Goal: Obtain resource: Download file/media

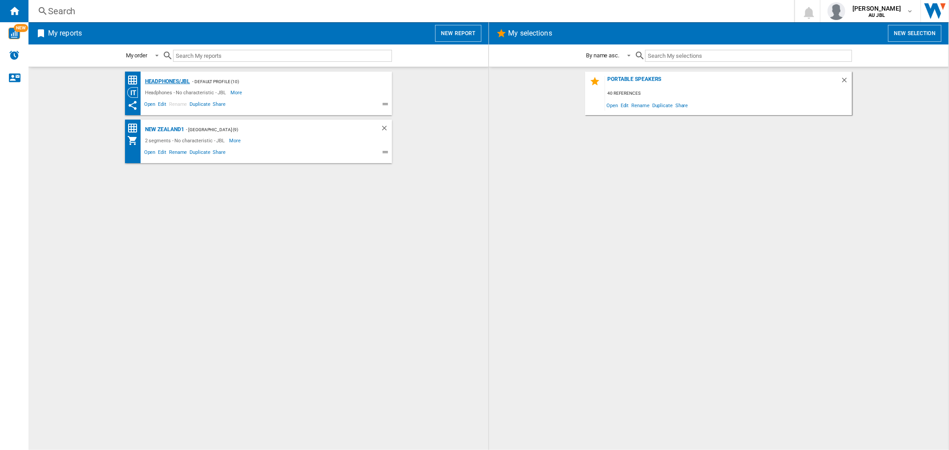
click at [161, 82] on div "Headphones/JBL" at bounding box center [167, 81] width 48 height 11
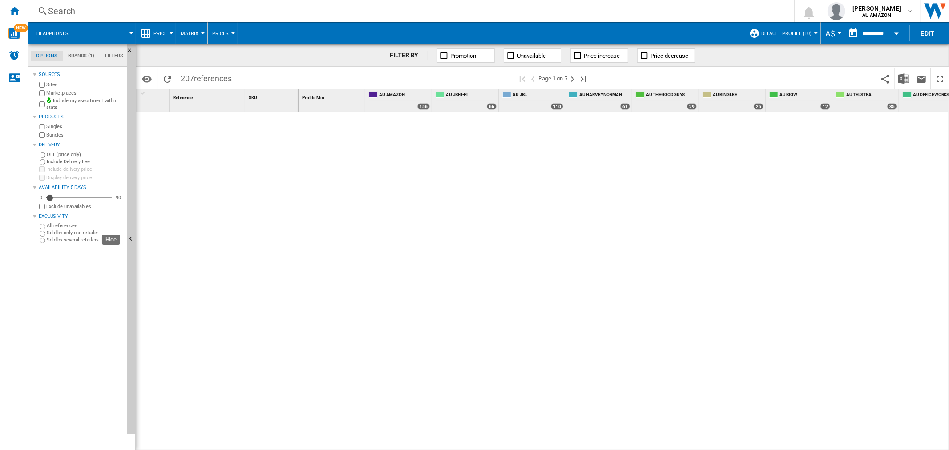
click at [36, 92] on div "Sources Sites Marketplaces Include my assortment within stats Products Singles …" at bounding box center [78, 156] width 90 height 174
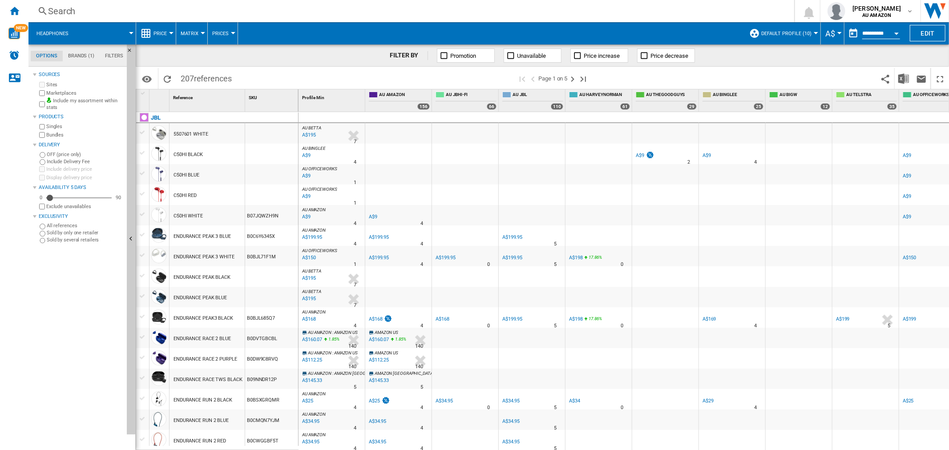
click at [38, 106] on div "Include my assortment within stats" at bounding box center [80, 104] width 86 height 14
click at [39, 102] on div "Include my assortment within stats" at bounding box center [80, 104] width 86 height 14
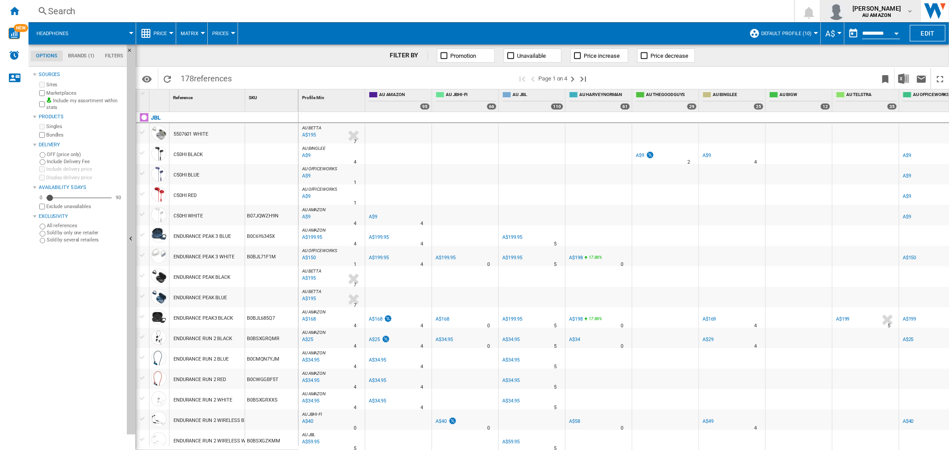
click at [882, 7] on span "[PERSON_NAME]" at bounding box center [877, 8] width 49 height 9
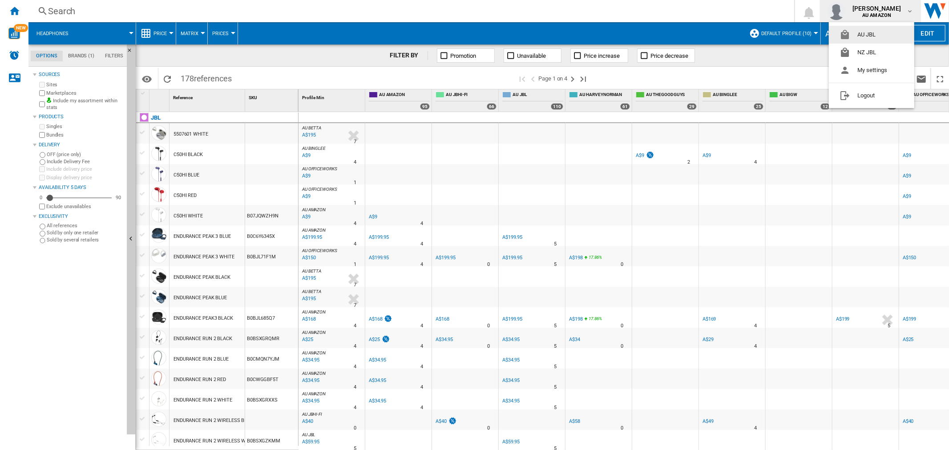
drag, startPoint x: 863, startPoint y: 32, endPoint x: 841, endPoint y: 45, distance: 26.2
click at [864, 32] on button "AU JBL" at bounding box center [871, 35] width 85 height 18
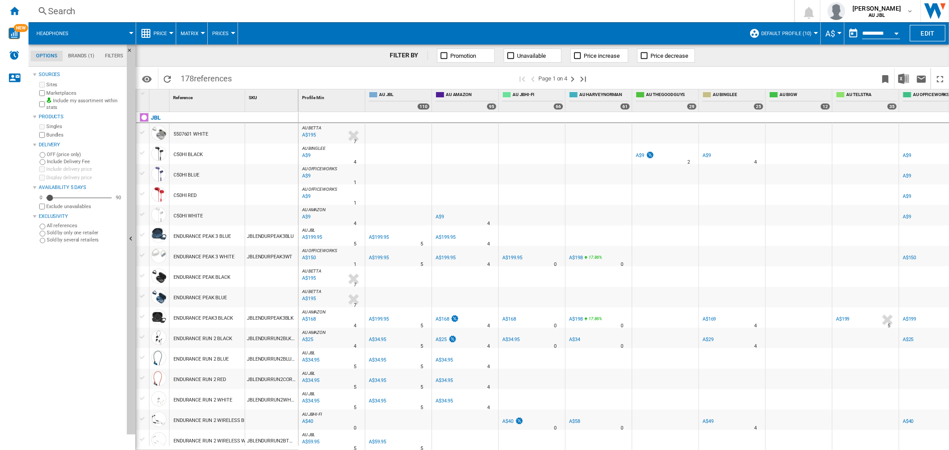
click at [121, 32] on span at bounding box center [106, 33] width 50 height 22
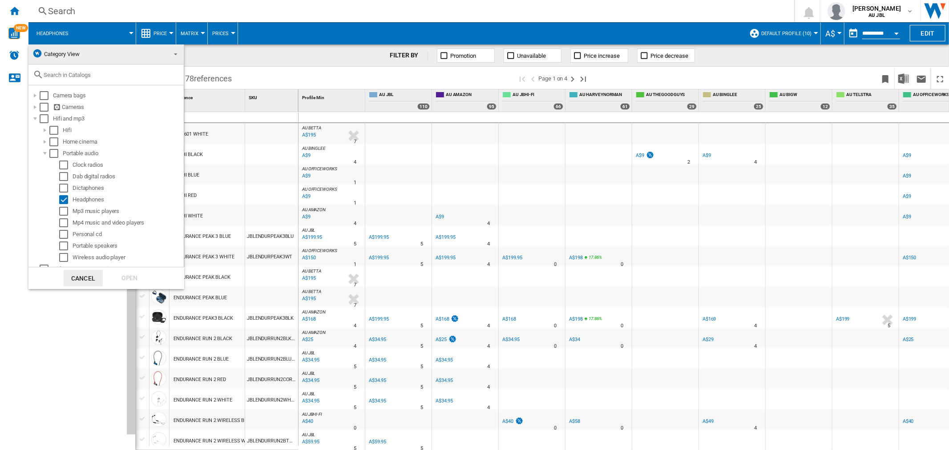
click at [206, 25] on md-backdrop at bounding box center [474, 225] width 949 height 450
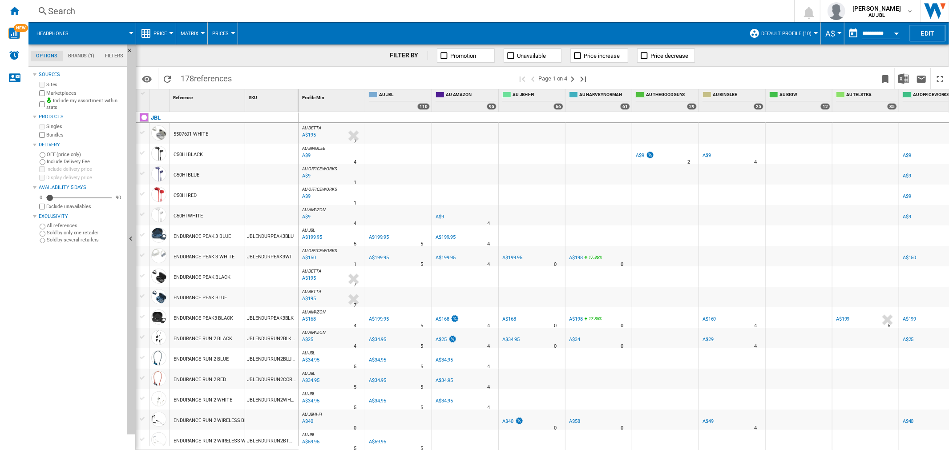
click at [205, 28] on md-menu "Matrix Matrix Ranking" at bounding box center [192, 33] width 32 height 22
click at [202, 30] on button "Matrix" at bounding box center [192, 33] width 22 height 22
click at [216, 32] on md-backdrop at bounding box center [474, 225] width 949 height 450
click at [152, 28] on div "Price" at bounding box center [156, 33] width 31 height 22
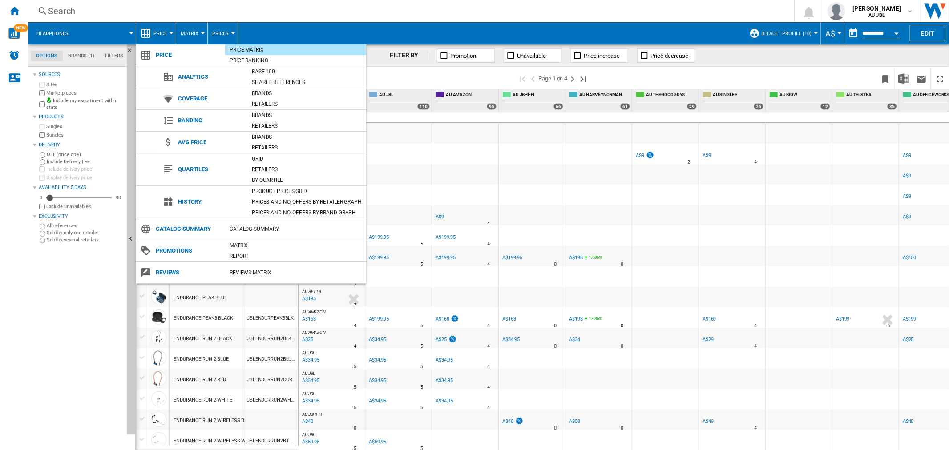
click at [153, 29] on md-backdrop at bounding box center [474, 225] width 949 height 450
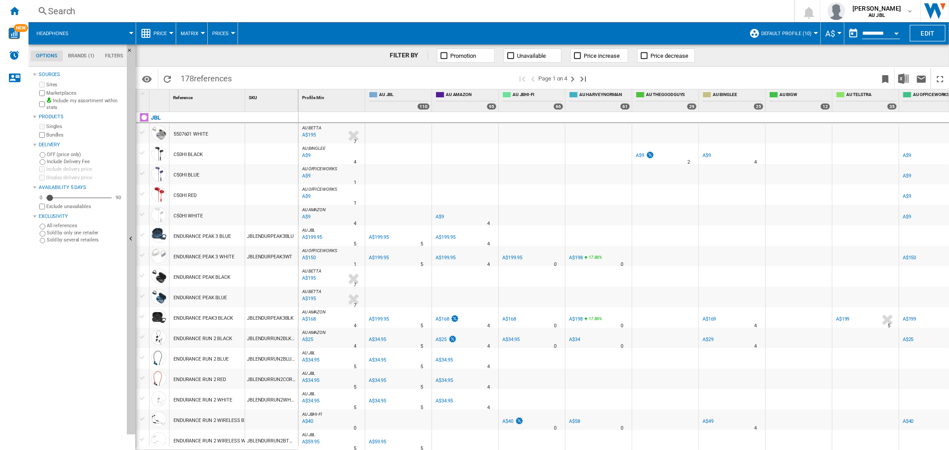
click at [120, 30] on span at bounding box center [106, 33] width 50 height 22
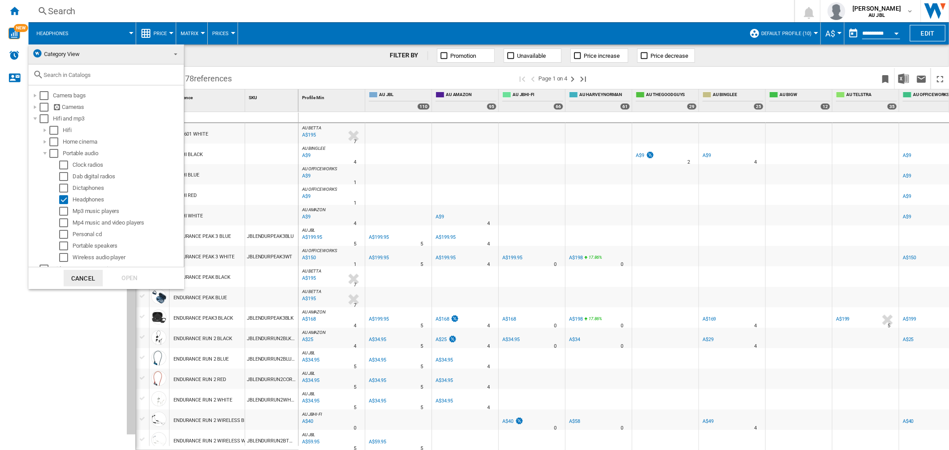
click at [120, 30] on md-backdrop at bounding box center [474, 225] width 949 height 450
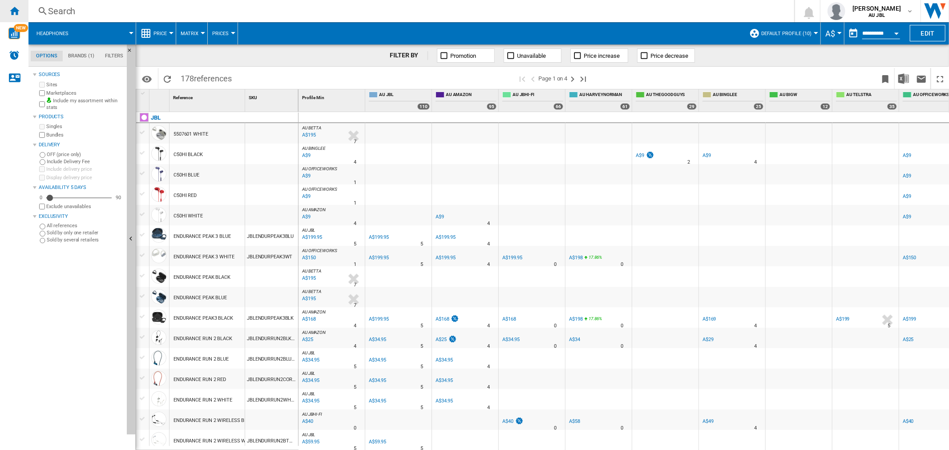
click at [15, 7] on ng-md-icon "Home" at bounding box center [14, 10] width 11 height 11
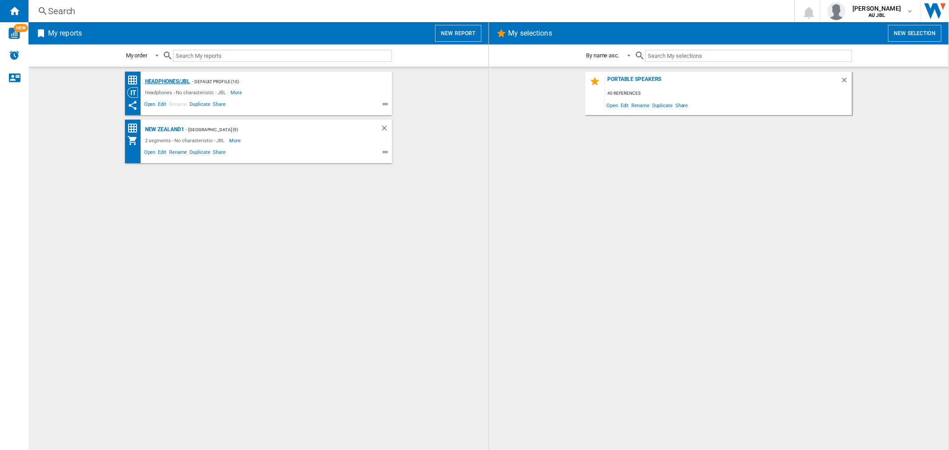
click at [179, 83] on div "Headphones/JBL" at bounding box center [167, 81] width 48 height 11
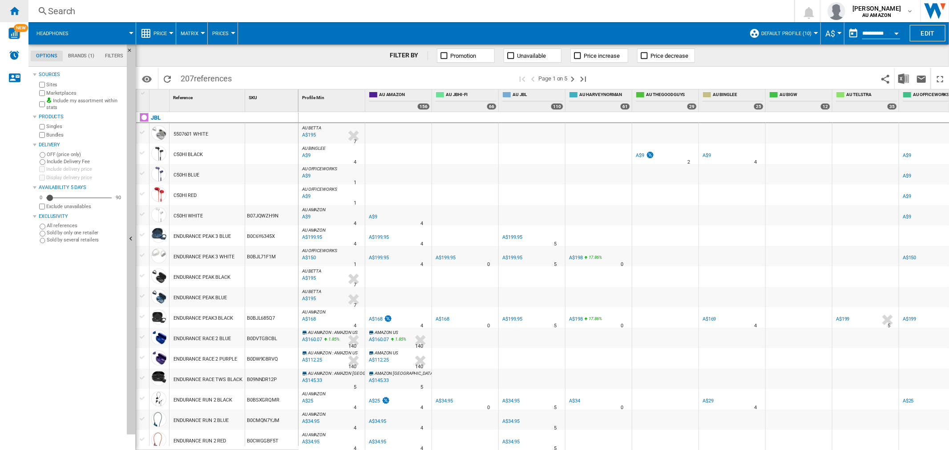
click at [15, 4] on div "Home" at bounding box center [14, 11] width 28 height 22
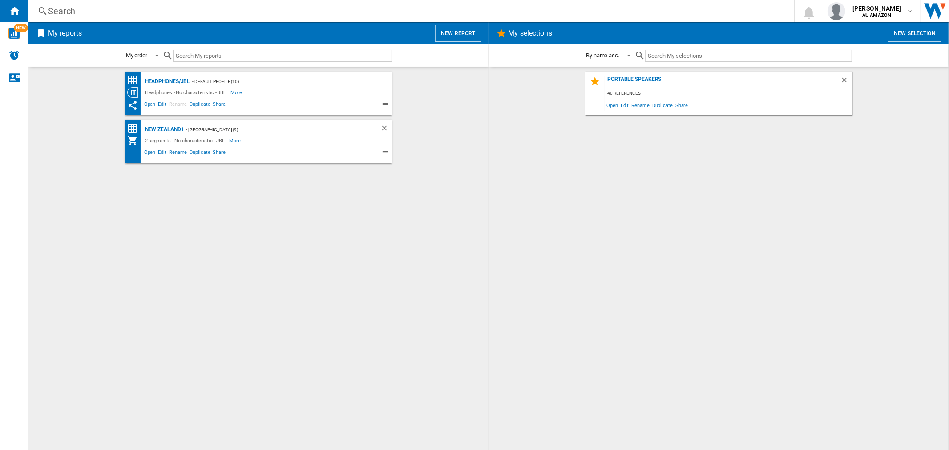
click at [447, 43] on div "My reports New report" at bounding box center [258, 33] width 460 height 22
click at [452, 38] on button "New report" at bounding box center [458, 33] width 46 height 17
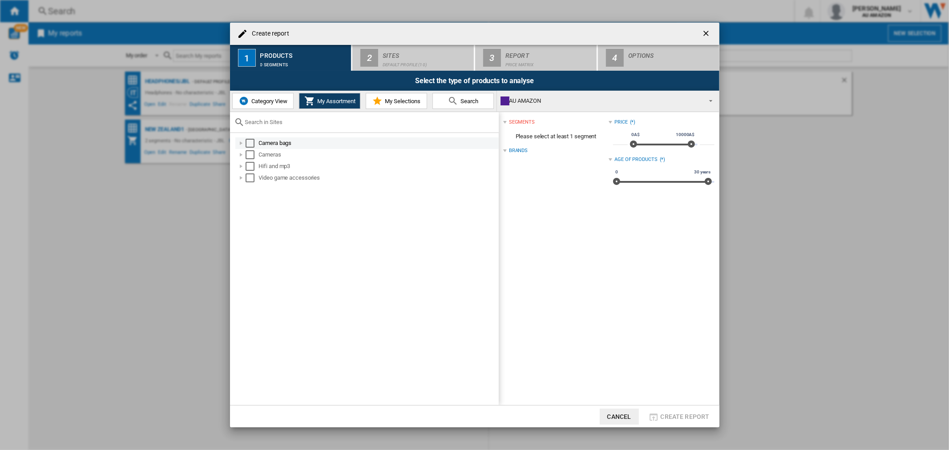
click at [247, 142] on div "Select" at bounding box center [250, 143] width 9 height 9
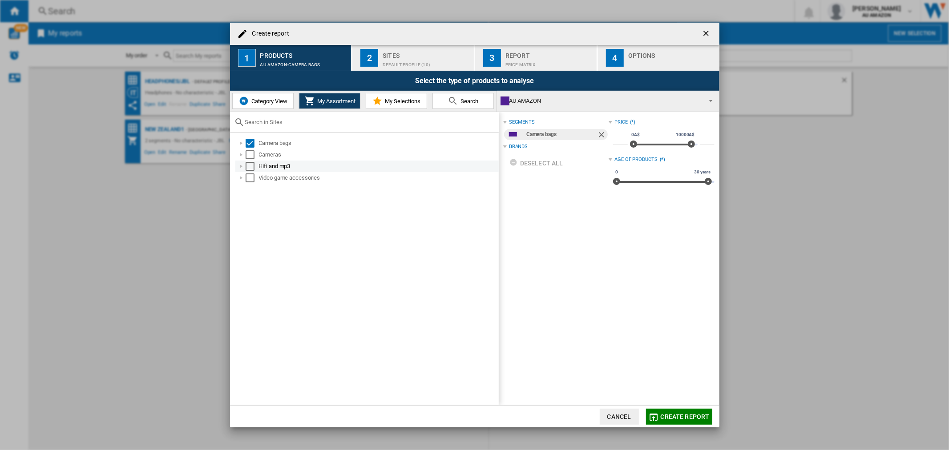
drag, startPoint x: 246, startPoint y: 157, endPoint x: 247, endPoint y: 162, distance: 5.4
click at [246, 158] on div "Select" at bounding box center [250, 154] width 9 height 9
click at [249, 167] on div "Select" at bounding box center [250, 166] width 9 height 9
click at [248, 178] on div "Select" at bounding box center [250, 178] width 9 height 9
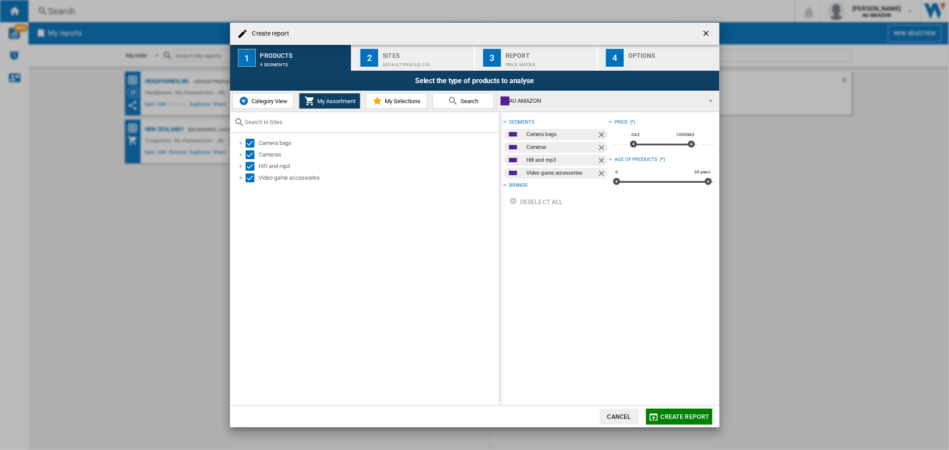
click at [397, 61] on div "Default profile (10)" at bounding box center [427, 62] width 88 height 9
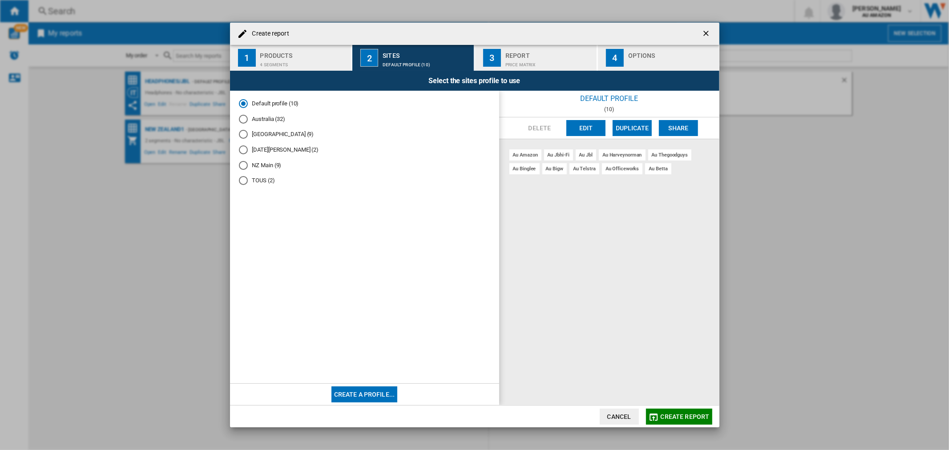
click at [529, 56] on div "Report" at bounding box center [550, 53] width 88 height 9
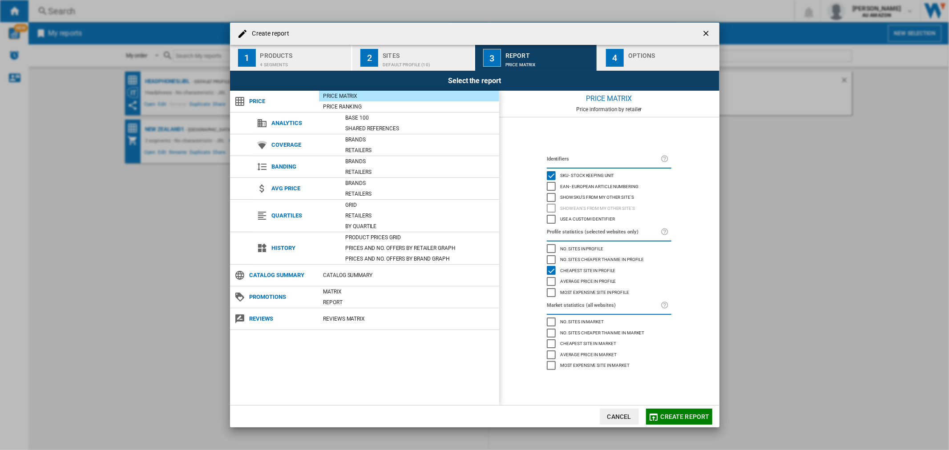
click at [639, 52] on div "Options" at bounding box center [672, 53] width 88 height 9
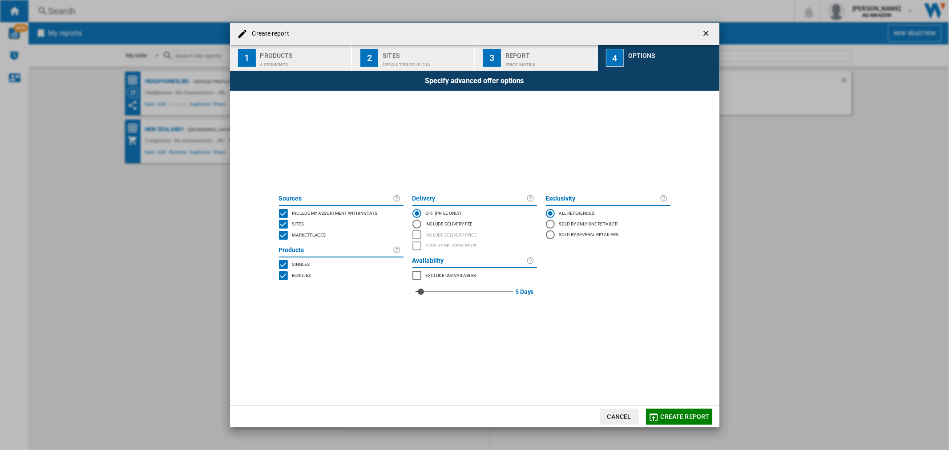
click at [283, 236] on div "MARKETPLACES" at bounding box center [283, 235] width 9 height 9
click at [284, 280] on div "BUNDLES" at bounding box center [283, 275] width 9 height 9
click at [299, 216] on div "Include my assortment within stats" at bounding box center [334, 213] width 88 height 9
click at [324, 211] on span "Include my assortment within stats" at bounding box center [334, 213] width 85 height 6
click at [684, 419] on span "Create report" at bounding box center [685, 416] width 49 height 7
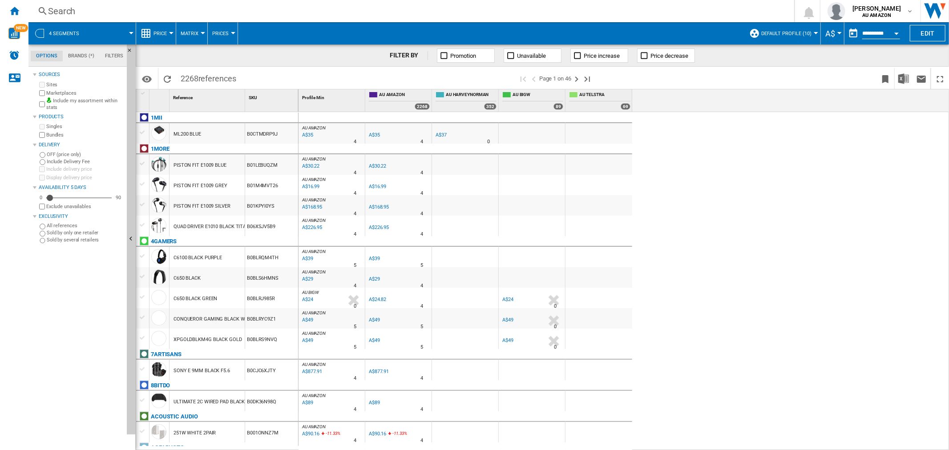
click at [67, 36] on button "4 segments" at bounding box center [68, 33] width 39 height 22
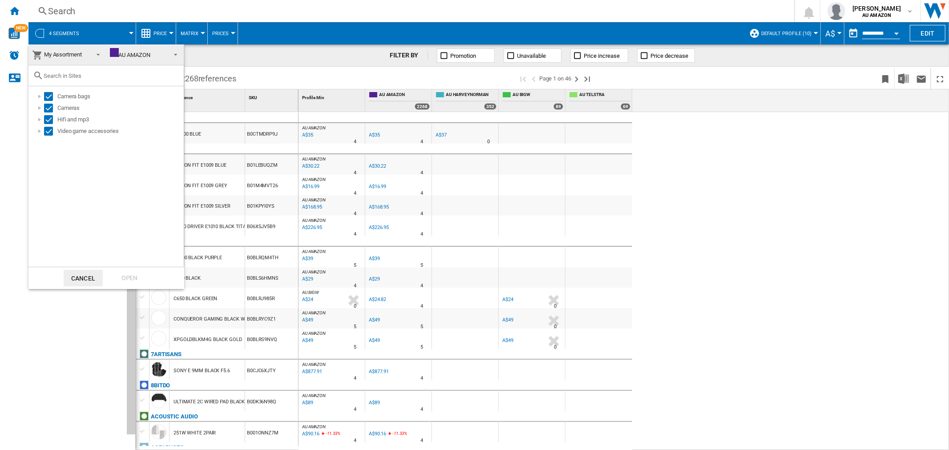
click at [69, 36] on md-backdrop at bounding box center [474, 225] width 949 height 450
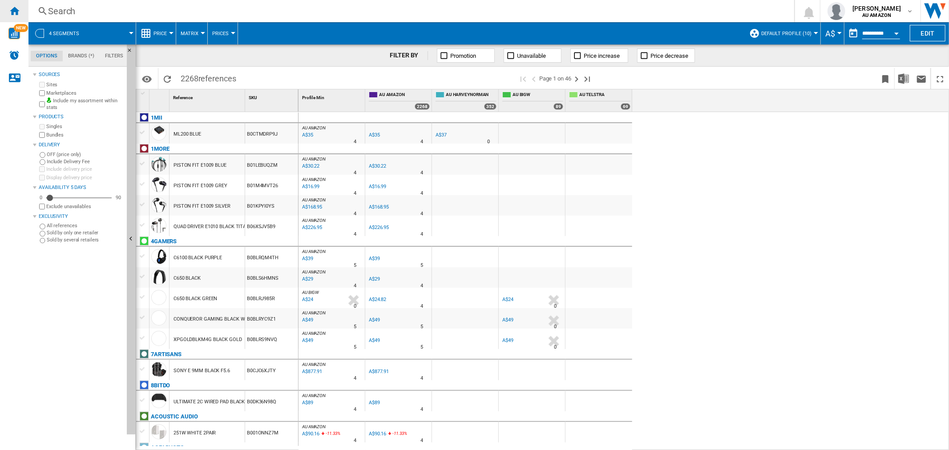
click at [13, 6] on ng-md-icon "Home" at bounding box center [14, 10] width 11 height 11
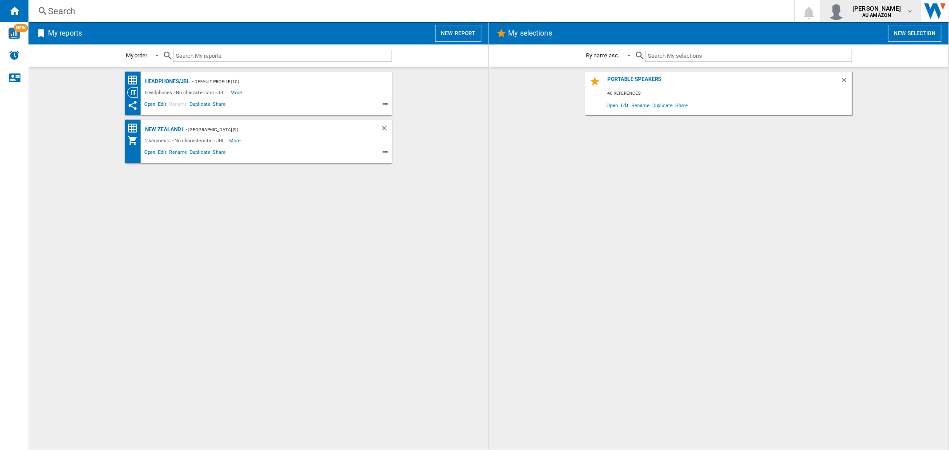
click at [901, 7] on div "samuel swan AU AMAZON" at bounding box center [877, 11] width 57 height 14
click at [867, 34] on button "AU JBL" at bounding box center [871, 35] width 85 height 18
click at [886, 10] on span "[PERSON_NAME]" at bounding box center [877, 8] width 49 height 9
click at [886, 11] on md-backdrop at bounding box center [474, 225] width 949 height 450
click at [459, 33] on button "New report" at bounding box center [458, 33] width 46 height 17
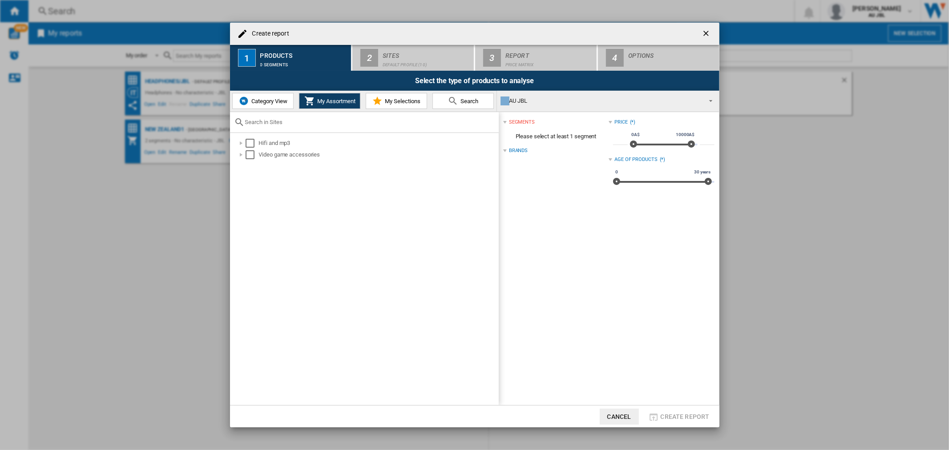
click at [340, 99] on span "My Assortment" at bounding box center [335, 101] width 40 height 7
click at [254, 141] on div "Select" at bounding box center [250, 143] width 9 height 9
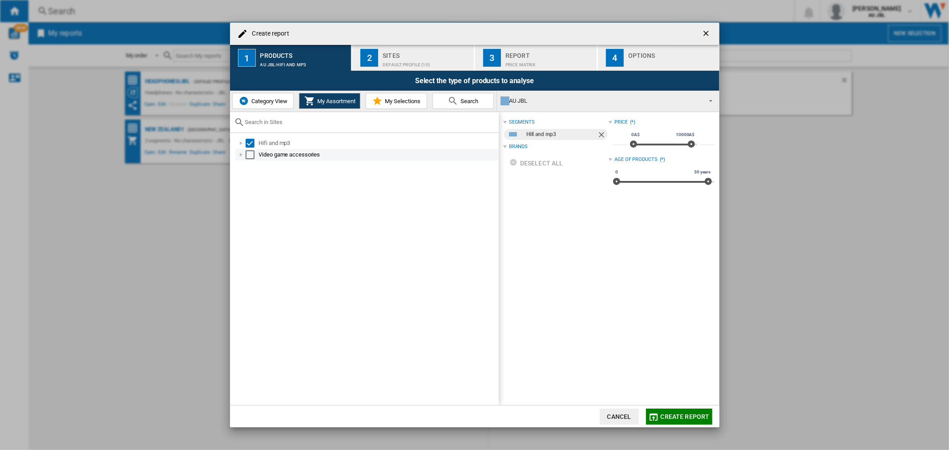
click at [251, 156] on div "Select" at bounding box center [250, 154] width 9 height 9
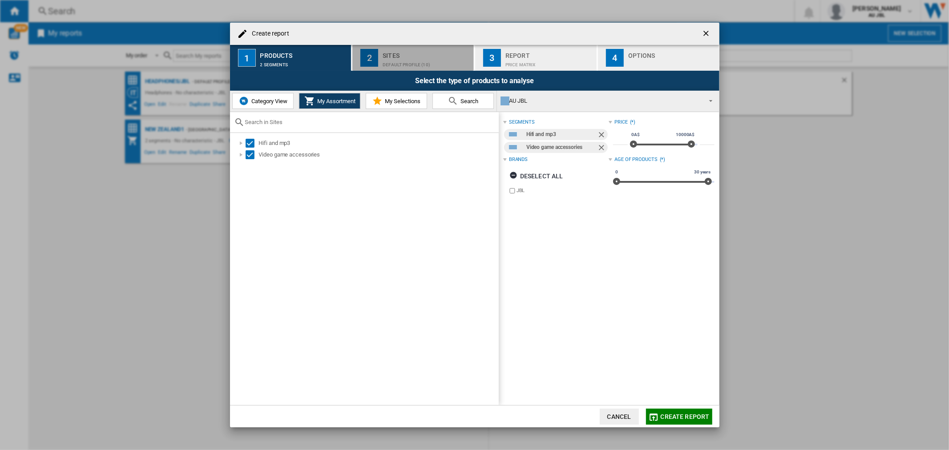
click at [430, 61] on div "Default profile (10)" at bounding box center [427, 62] width 88 height 9
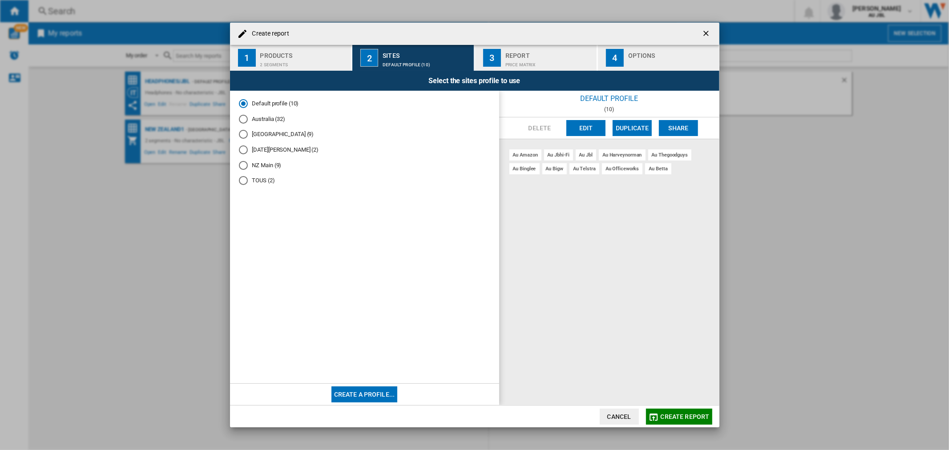
click at [544, 59] on div "Price Matrix" at bounding box center [550, 62] width 88 height 9
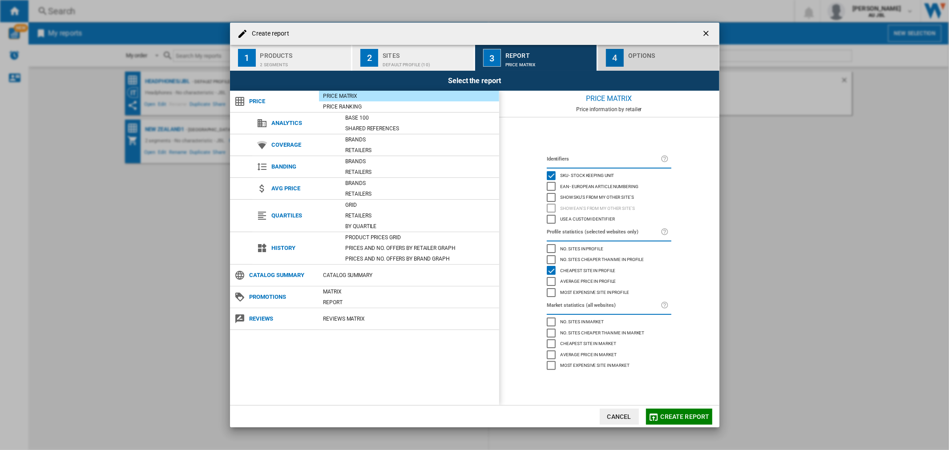
click at [627, 57] on button "4 Options" at bounding box center [658, 58] width 121 height 26
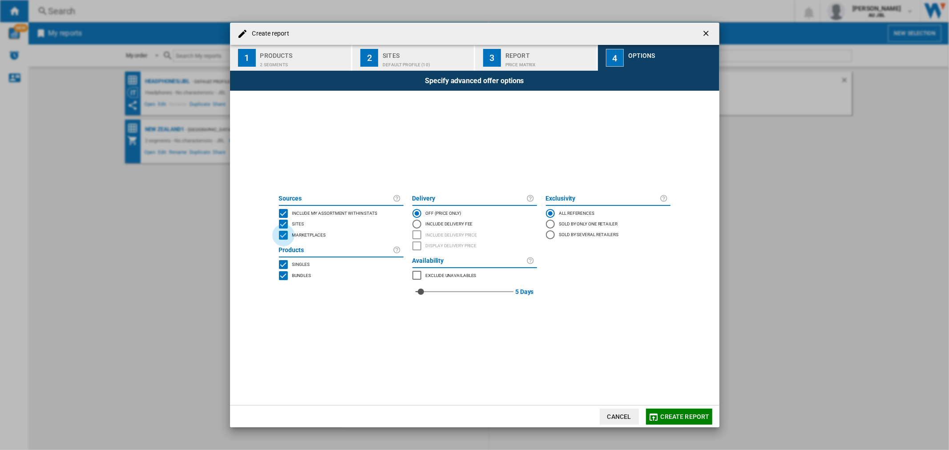
click at [283, 236] on div "MARKETPLACES" at bounding box center [283, 235] width 9 height 9
click at [284, 225] on div "SITES" at bounding box center [283, 224] width 9 height 9
click at [288, 273] on div "BUNDLES" at bounding box center [283, 275] width 9 height 9
click at [282, 235] on div "MARKETPLACES" at bounding box center [283, 235] width 9 height 9
click at [686, 421] on button "Create report" at bounding box center [679, 417] width 66 height 16
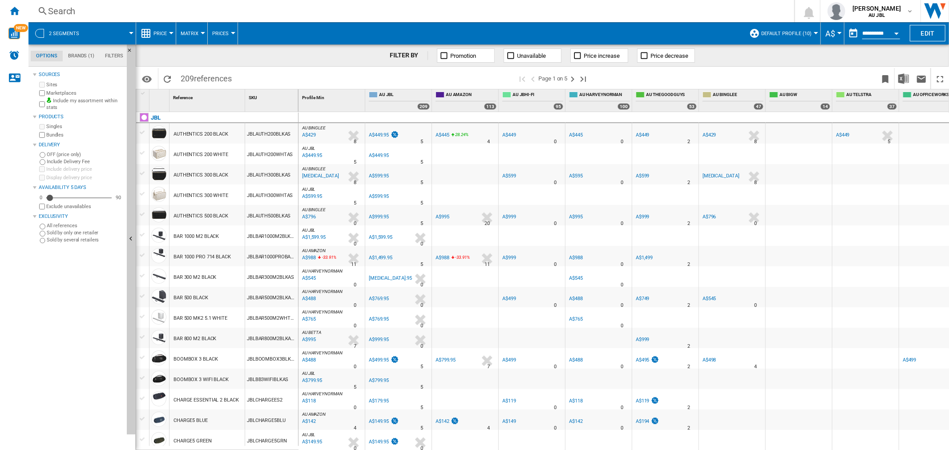
drag, startPoint x: 791, startPoint y: 445, endPoint x: 804, endPoint y: 442, distance: 13.4
click at [812, 442] on div at bounding box center [799, 440] width 66 height 20
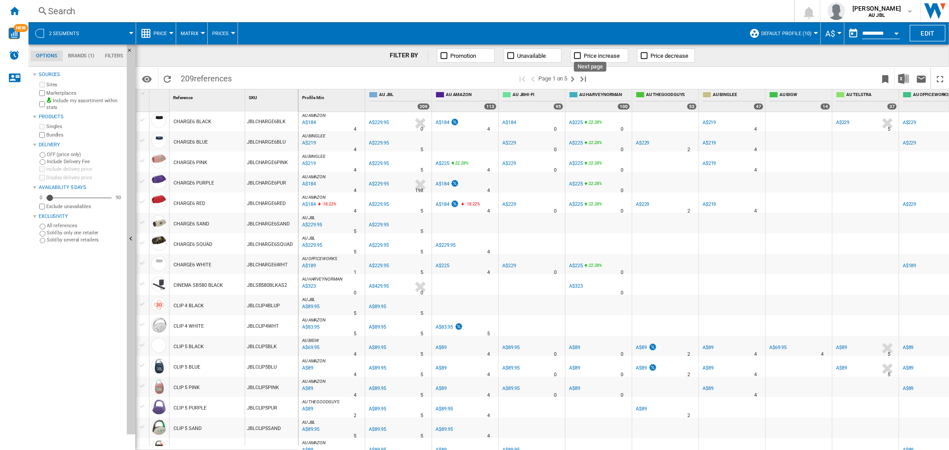
drag, startPoint x: 573, startPoint y: 83, endPoint x: 91, endPoint y: 272, distance: 517.6
click at [573, 83] on ng-md-icon "Next page" at bounding box center [572, 79] width 11 height 11
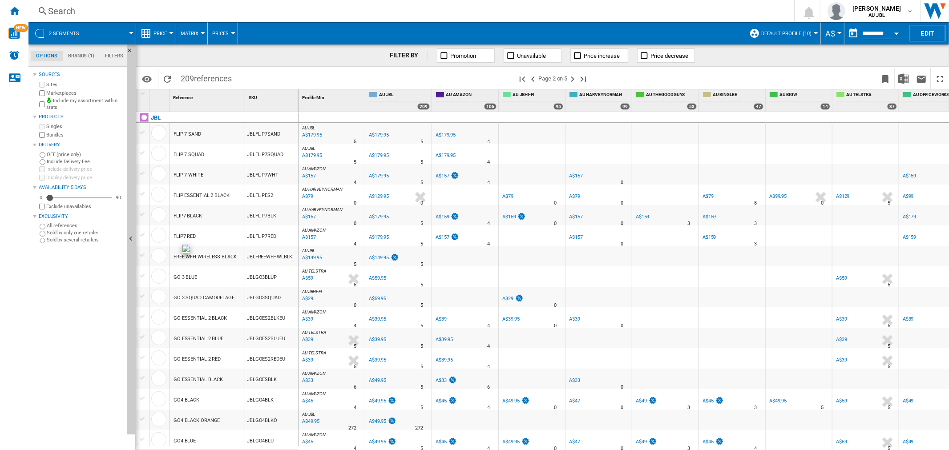
click at [61, 319] on div "Sources Sites Marketplaces Include my assortment within stats Products Singles …" at bounding box center [78, 259] width 90 height 381
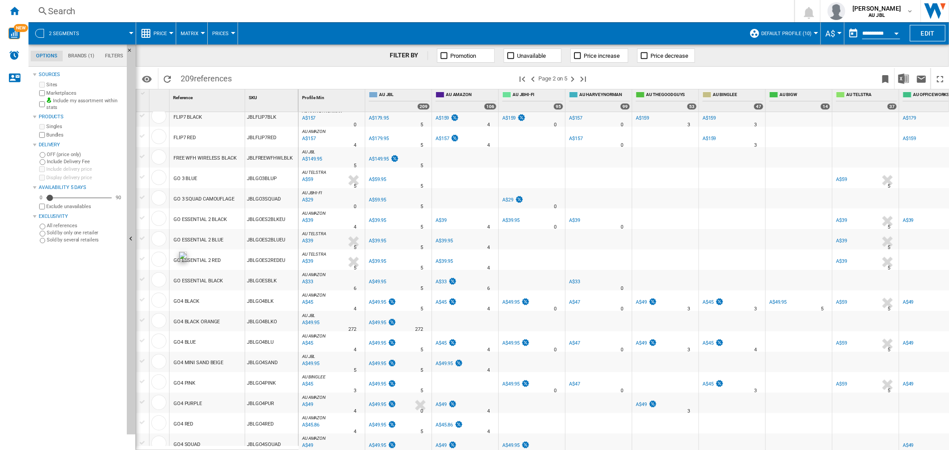
scroll to position [148, 0]
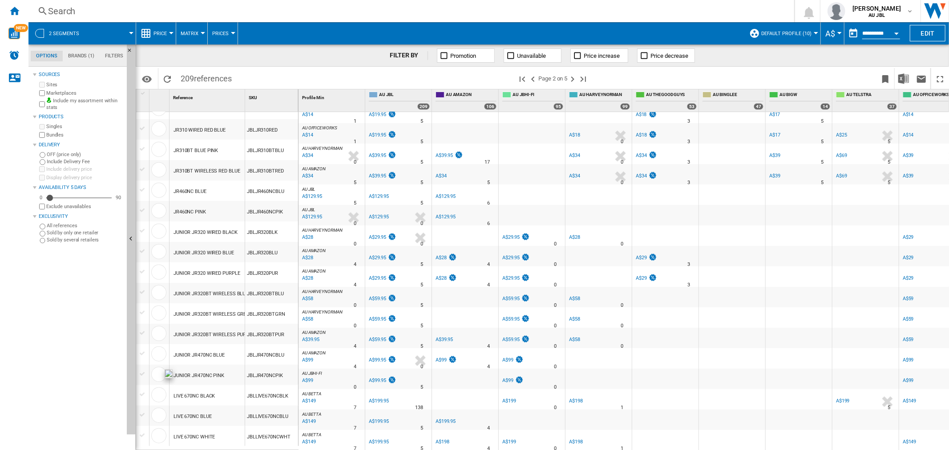
click at [86, 325] on div "Sources Sites Marketplaces Include my assortment within stats Products Singles …" at bounding box center [78, 259] width 90 height 381
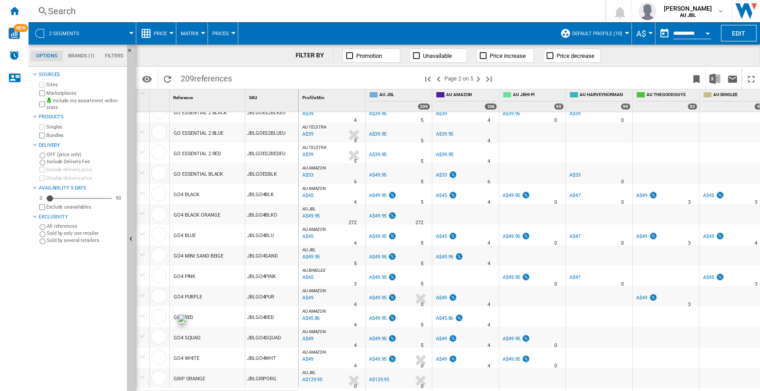
scroll to position [304, 0]
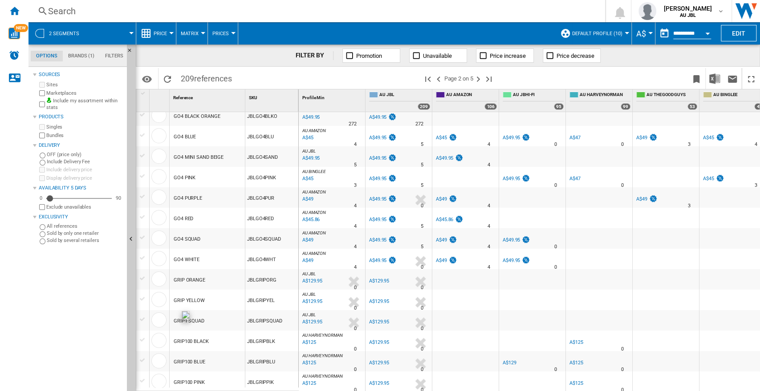
click at [90, 324] on div "Sources Sites Marketplaces Include my assortment within stats Products Singles …" at bounding box center [78, 230] width 90 height 322
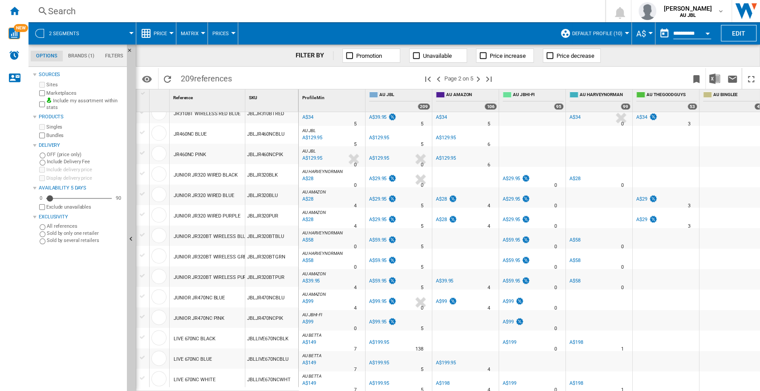
scroll to position [759, 0]
click at [477, 79] on ng-md-icon "Next page" at bounding box center [478, 79] width 11 height 11
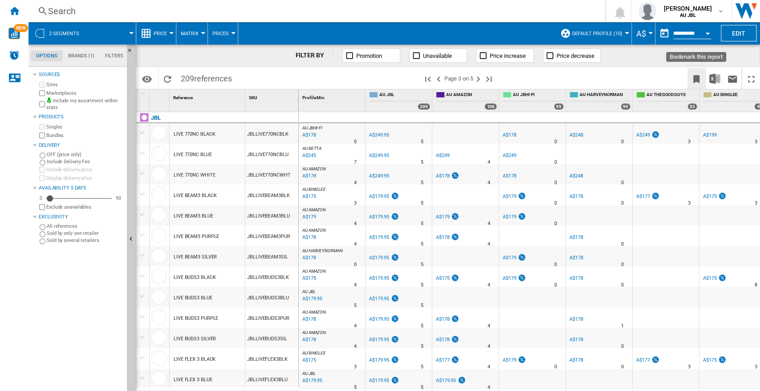
click at [698, 81] on ng-md-icon "Bookmark this report" at bounding box center [696, 79] width 11 height 11
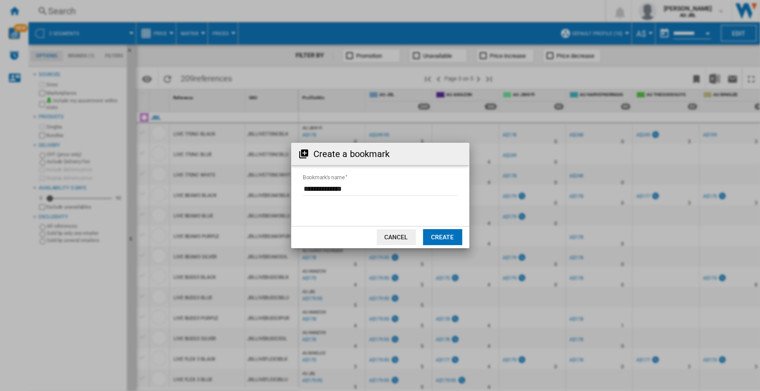
click at [349, 184] on input "Bookmark's name" at bounding box center [380, 188] width 155 height 13
type input "*********"
click at [437, 238] on button "Create" at bounding box center [442, 237] width 39 height 16
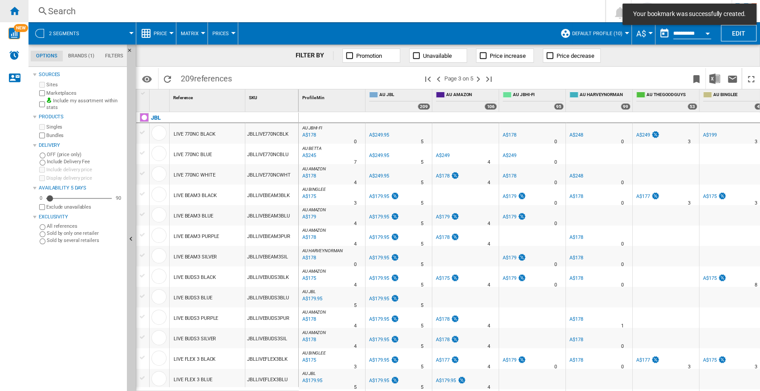
click at [16, 6] on ng-md-icon "Home" at bounding box center [14, 10] width 11 height 11
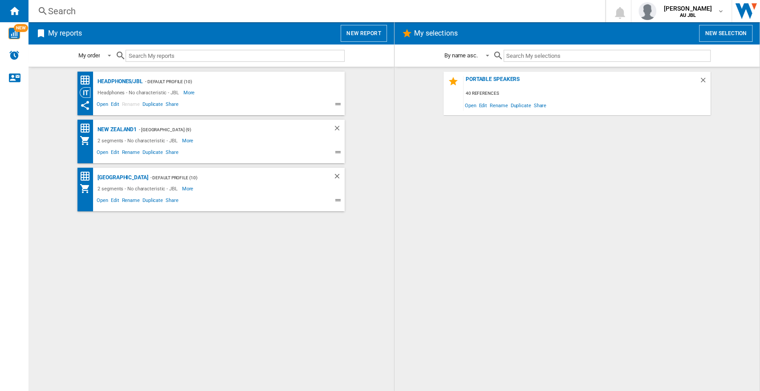
click at [336, 104] on ng-md-icon at bounding box center [339, 105] width 11 height 11
click at [113, 153] on span "Edit" at bounding box center [114, 153] width 11 height 11
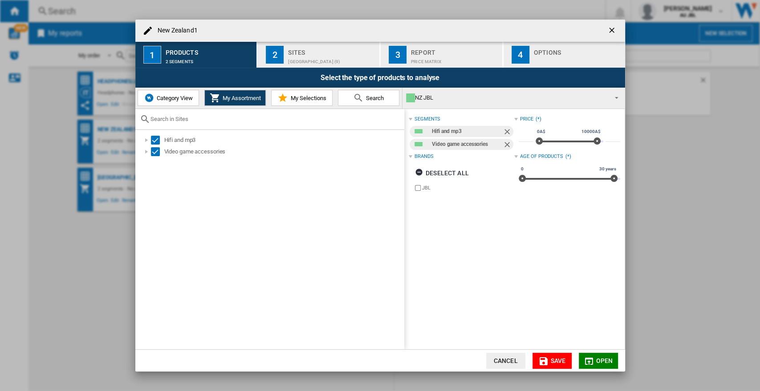
click at [293, 58] on div "[GEOGRAPHIC_DATA] (9)" at bounding box center [332, 59] width 88 height 9
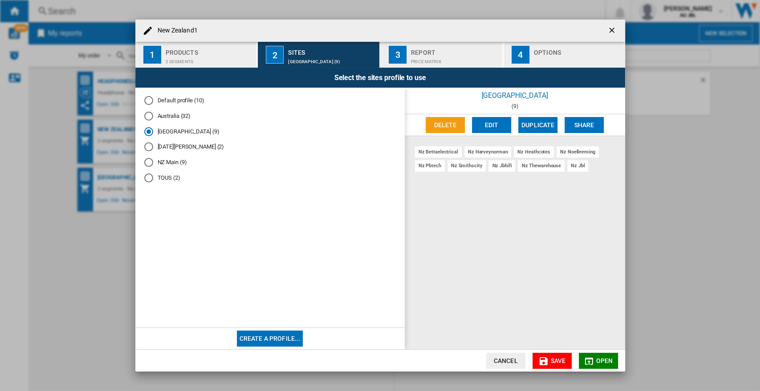
click at [221, 62] on div "2 segments" at bounding box center [210, 59] width 88 height 9
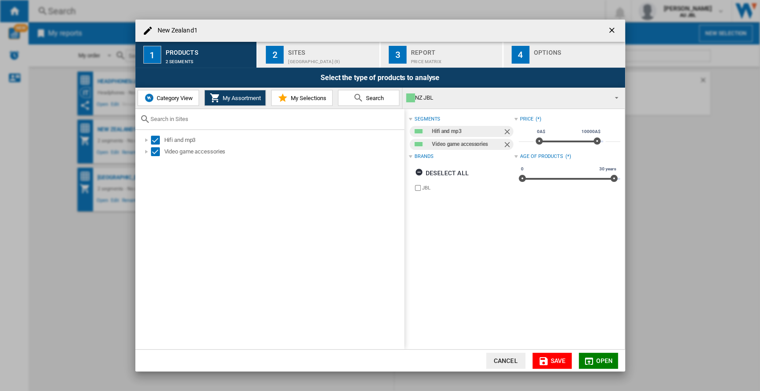
click at [285, 61] on button "2 Sites [GEOGRAPHIC_DATA] (9)" at bounding box center [319, 55] width 122 height 26
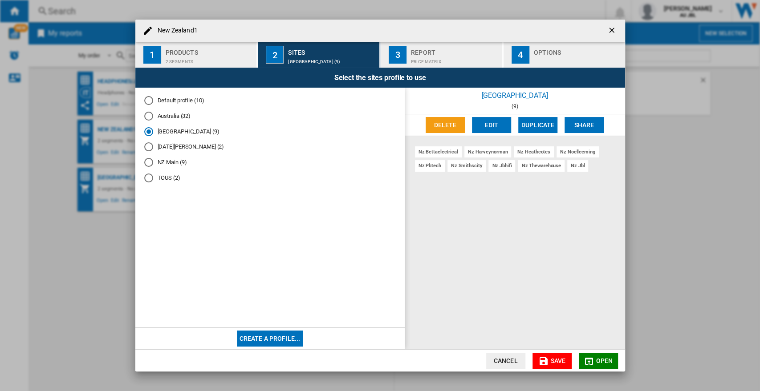
click at [424, 54] on div "Report" at bounding box center [455, 49] width 88 height 9
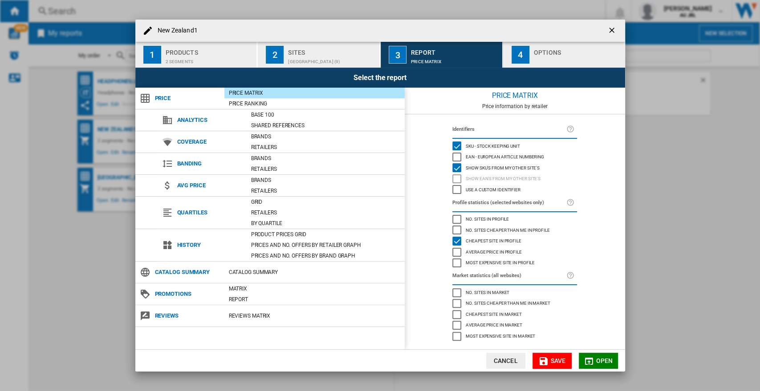
click at [534, 61] on div "button" at bounding box center [578, 59] width 88 height 9
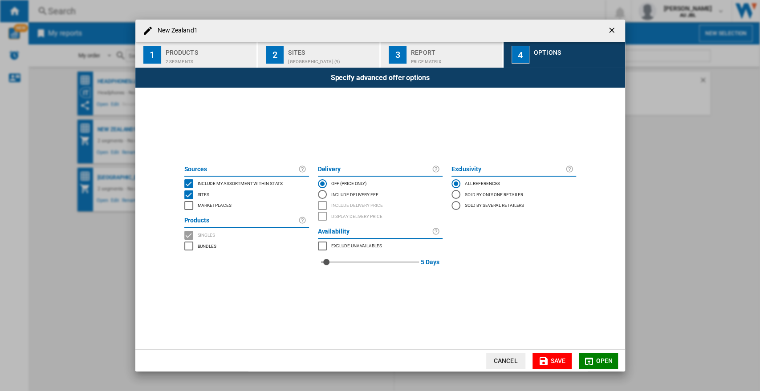
click at [441, 62] on div "Price Matrix" at bounding box center [455, 59] width 88 height 9
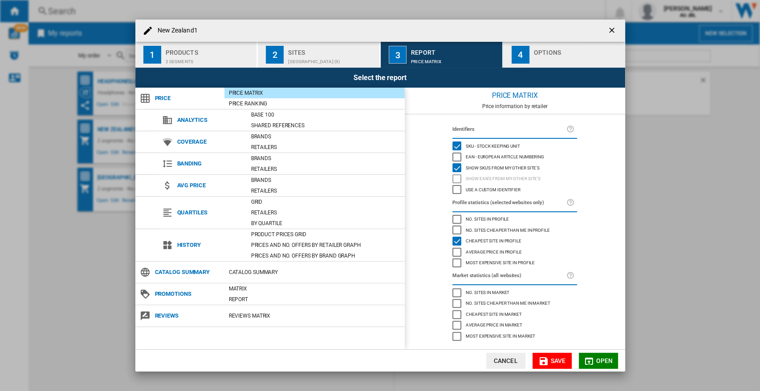
click at [528, 56] on div "4" at bounding box center [520, 55] width 18 height 18
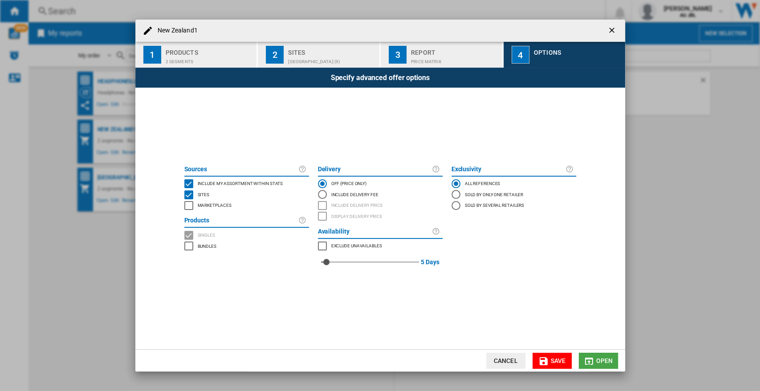
click at [600, 357] on span "Open" at bounding box center [603, 360] width 17 height 7
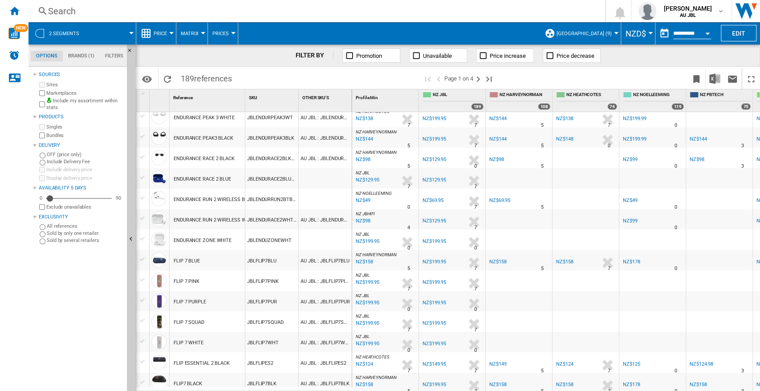
scroll to position [759, 0]
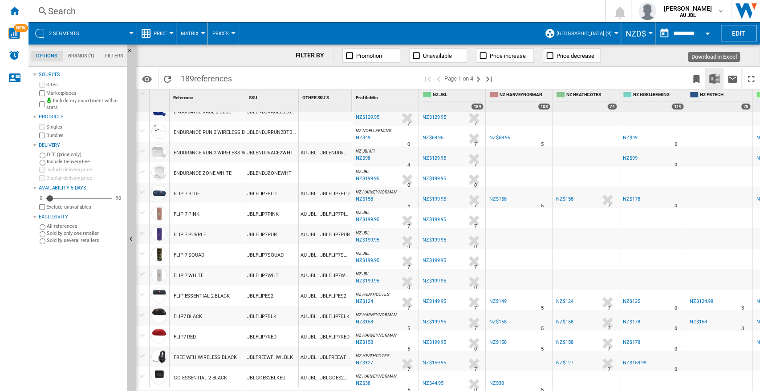
click at [712, 74] on img "Download in Excel" at bounding box center [714, 78] width 11 height 11
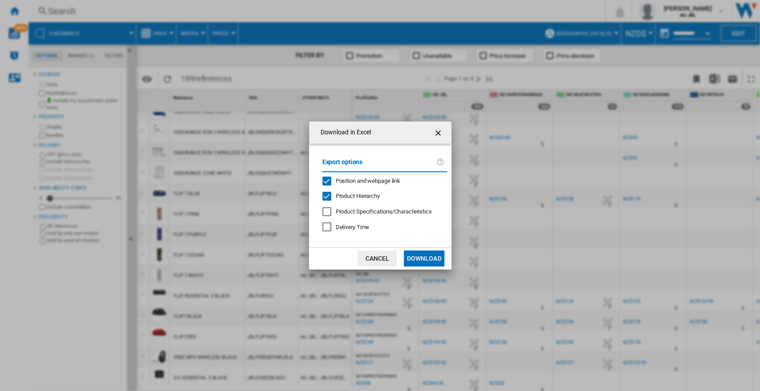
click at [348, 194] on span "Product Hierarchy" at bounding box center [358, 196] width 44 height 7
click at [355, 176] on div "Export options Position and webpage link Product Hierarchy Product Specificatio…" at bounding box center [385, 196] width 134 height 86
click at [361, 173] on label "Export options" at bounding box center [379, 165] width 114 height 16
drag, startPoint x: 363, startPoint y: 177, endPoint x: 400, endPoint y: 219, distance: 56.1
click at [363, 179] on span "Position and webpage link" at bounding box center [368, 181] width 65 height 7
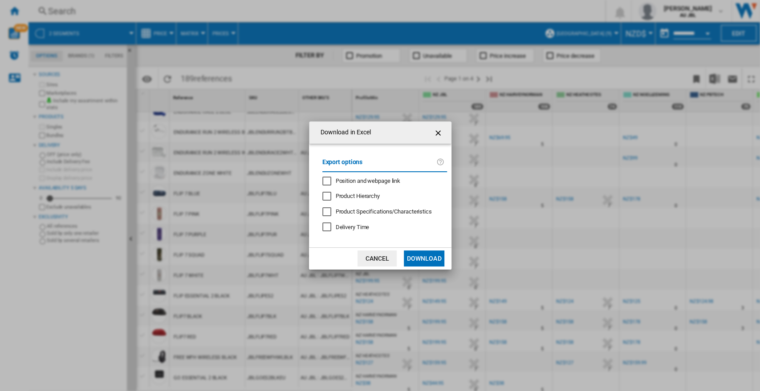
click at [417, 258] on button "Download" at bounding box center [424, 259] width 40 height 16
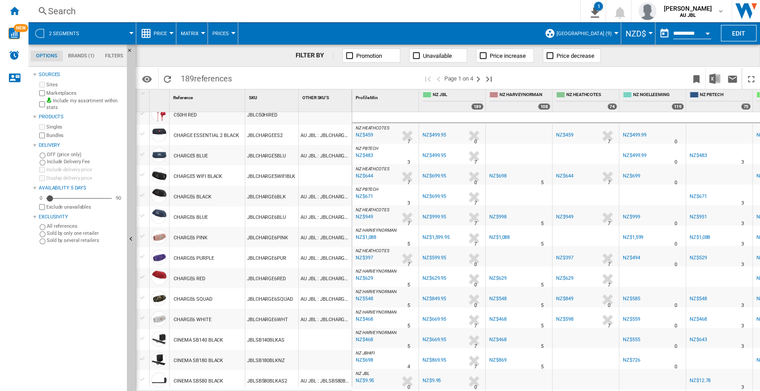
scroll to position [0, 0]
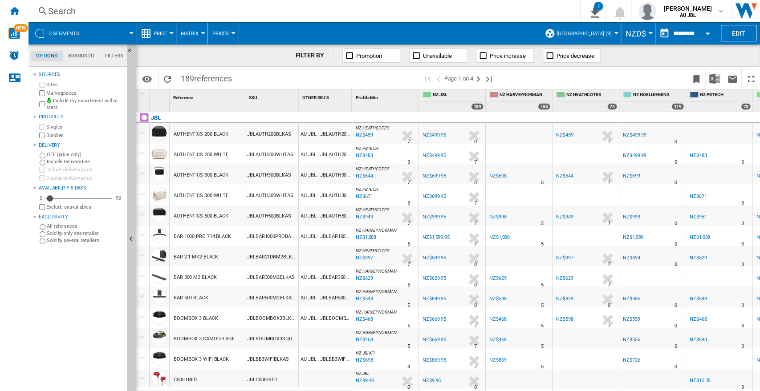
click at [12, 7] on ng-md-icon "Home" at bounding box center [14, 10] width 11 height 11
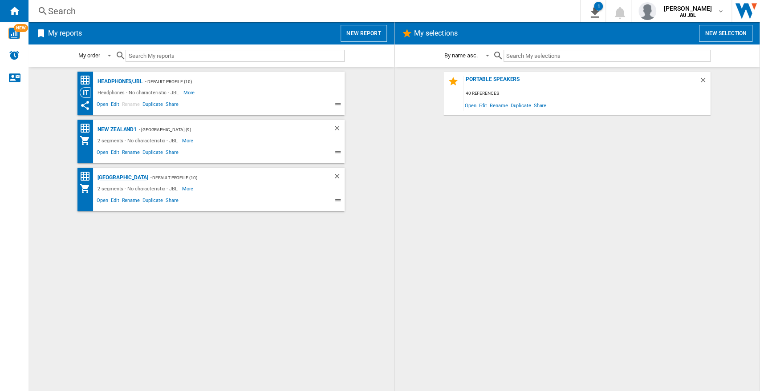
click at [124, 180] on div "[GEOGRAPHIC_DATA]" at bounding box center [121, 177] width 53 height 11
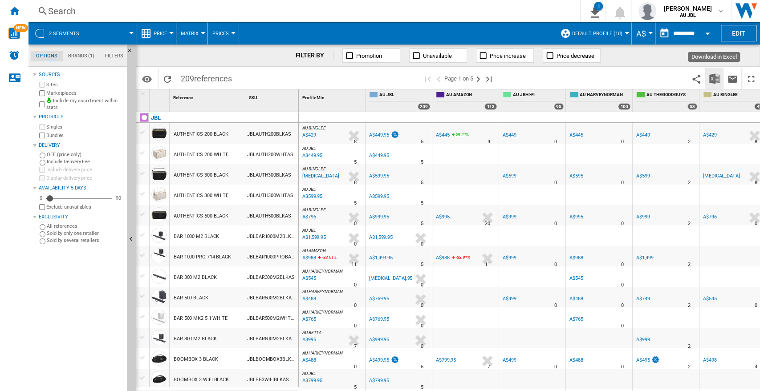
click at [719, 77] on img "Download in Excel" at bounding box center [714, 78] width 11 height 11
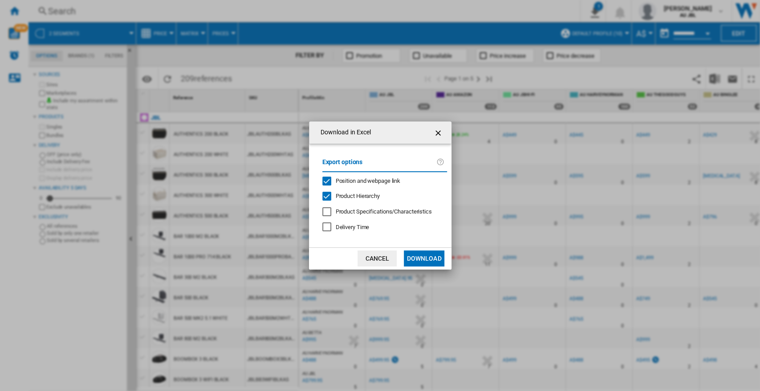
click at [352, 185] on div "Export options Position and webpage link Product Hierarchy Product Specificatio…" at bounding box center [385, 196] width 134 height 86
click at [348, 198] on span "Product Hierarchy" at bounding box center [358, 196] width 44 height 7
click at [331, 180] on div "Position and webpage link" at bounding box center [326, 181] width 9 height 9
click at [418, 252] on button "Download" at bounding box center [424, 259] width 40 height 16
